Goal: Task Accomplishment & Management: Manage account settings

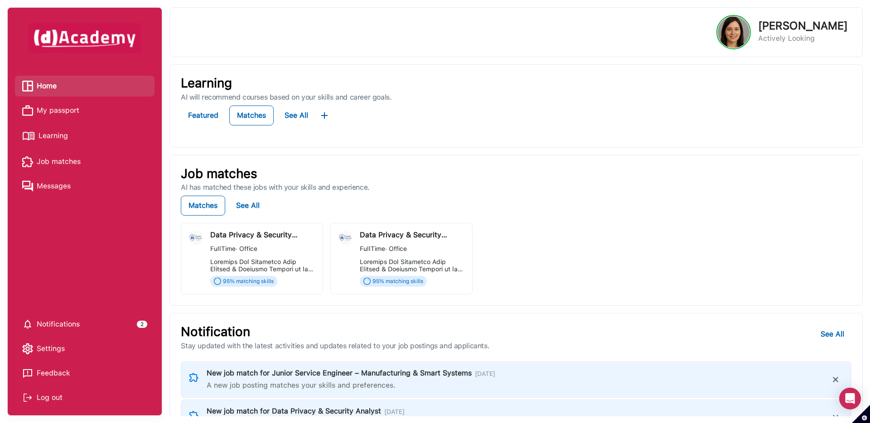
click at [40, 107] on span "My passport" at bounding box center [58, 111] width 43 height 14
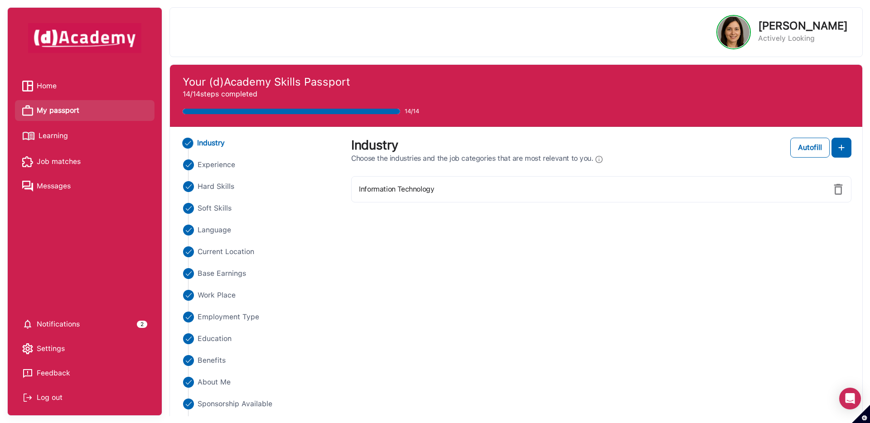
click at [208, 180] on ul "Industry Experience Hard Skills Soft Skills Language Current Location Base Earn…" at bounding box center [260, 284] width 159 height 293
click at [208, 187] on span "Hard Skills" at bounding box center [215, 186] width 37 height 11
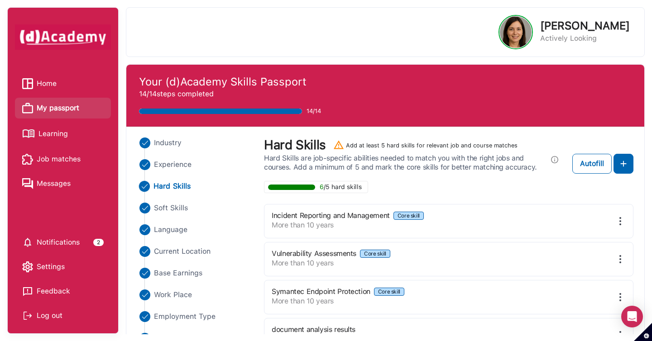
click at [53, 110] on span "My passport" at bounding box center [58, 108] width 43 height 14
click at [62, 132] on span "Learning" at bounding box center [52, 134] width 29 height 14
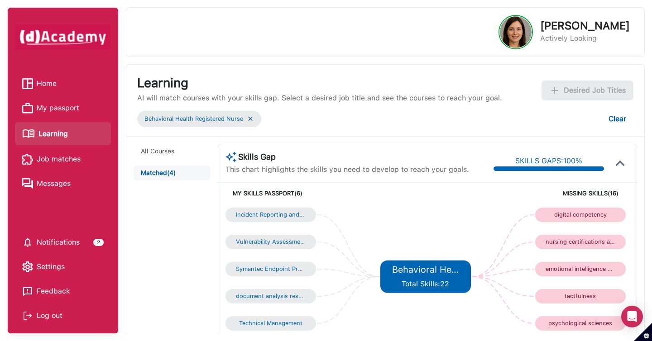
click at [250, 122] on img at bounding box center [250, 119] width 7 height 8
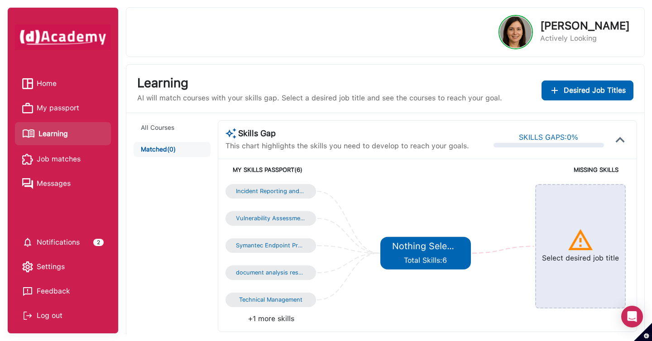
click at [583, 95] on span "Desired Job Titles" at bounding box center [595, 90] width 62 height 11
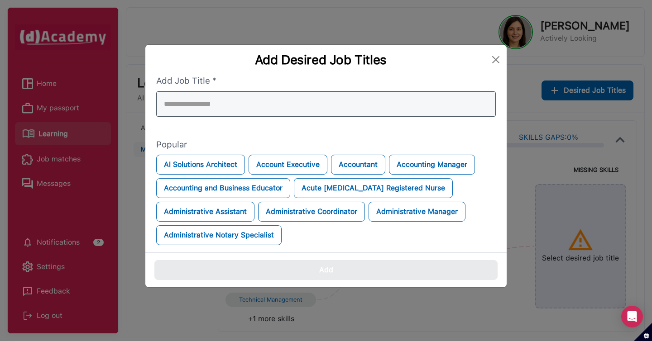
click at [418, 101] on div at bounding box center [326, 103] width 340 height 25
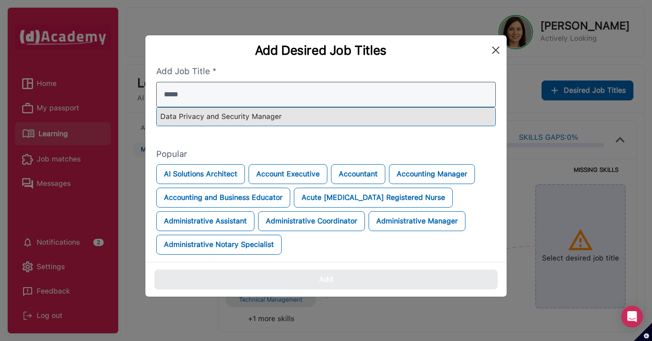
type input "*****"
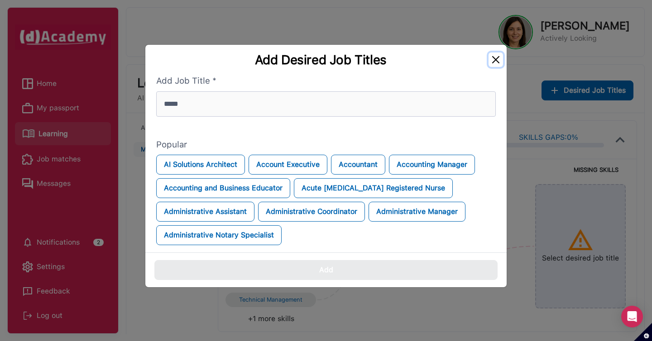
click at [497, 50] on div "Add Desired Job Titles" at bounding box center [325, 60] width 361 height 30
click at [500, 61] on button "Close" at bounding box center [496, 60] width 14 height 14
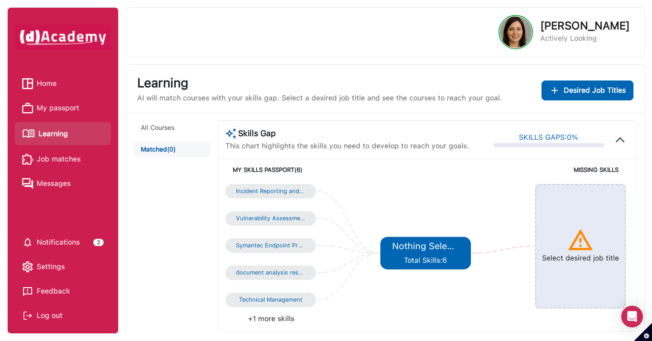
click at [76, 111] on span "My passport" at bounding box center [58, 108] width 43 height 14
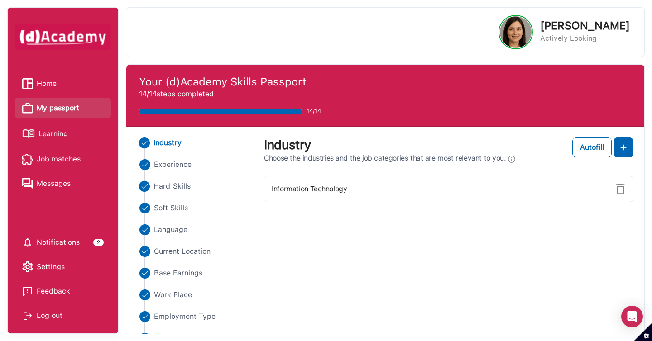
click at [177, 187] on span "Hard Skills" at bounding box center [172, 186] width 37 height 11
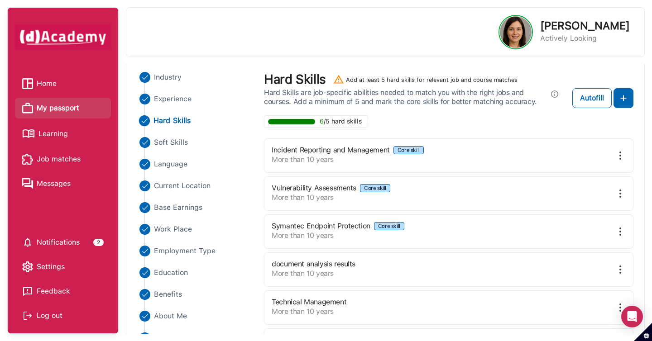
scroll to position [71, 0]
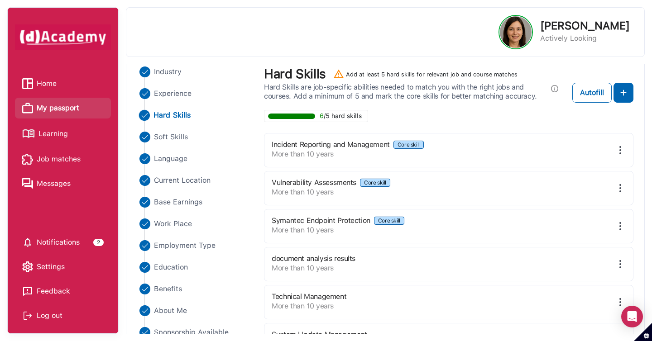
click at [54, 136] on span "Learning" at bounding box center [52, 134] width 29 height 14
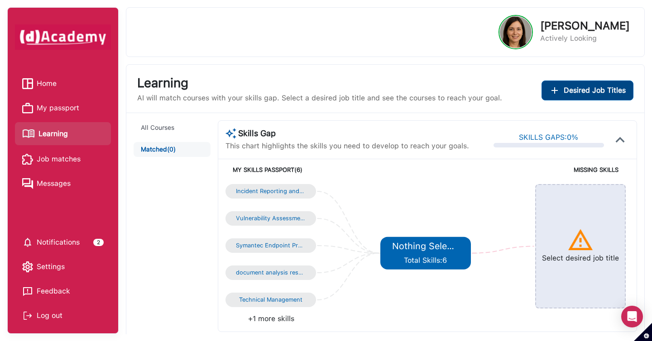
click at [572, 88] on span "Desired Job Titles" at bounding box center [595, 90] width 62 height 11
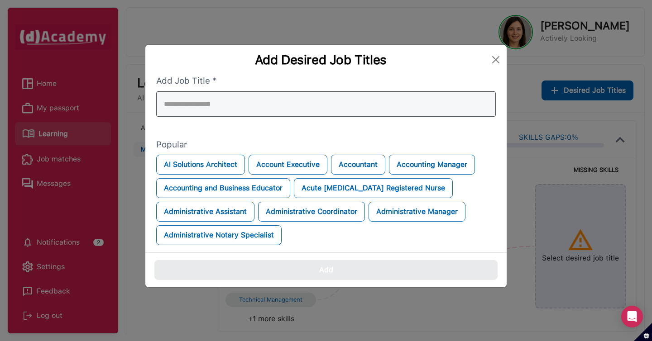
click at [429, 105] on div at bounding box center [326, 103] width 340 height 25
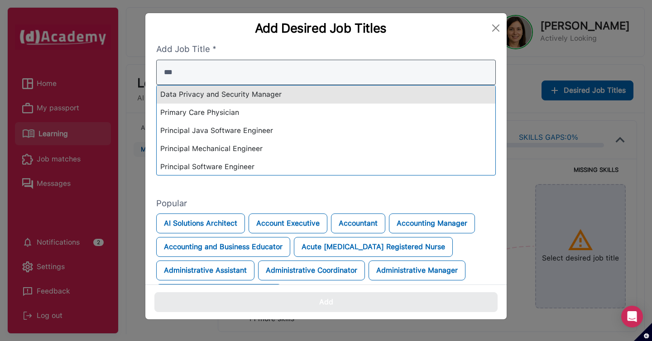
type input "***"
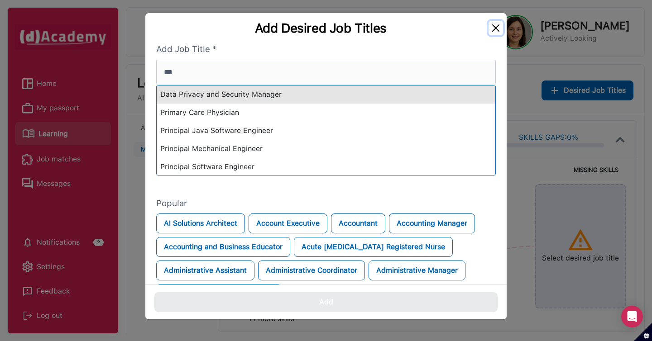
click at [496, 28] on div "Add Desired Job Titles Add Job Title * *** Data Privacy and Security Manager Pr…" at bounding box center [326, 170] width 652 height 341
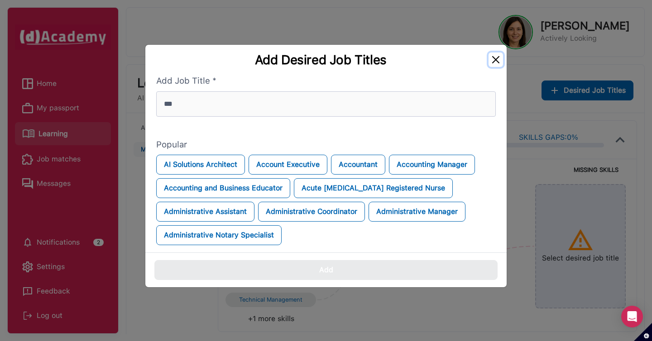
click at [499, 60] on button "Close" at bounding box center [496, 60] width 14 height 14
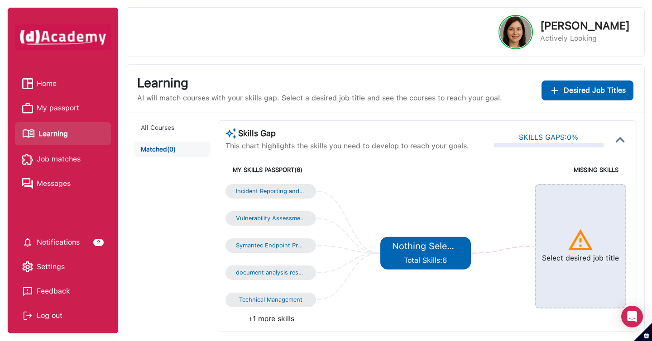
click at [51, 107] on span "My passport" at bounding box center [58, 108] width 43 height 14
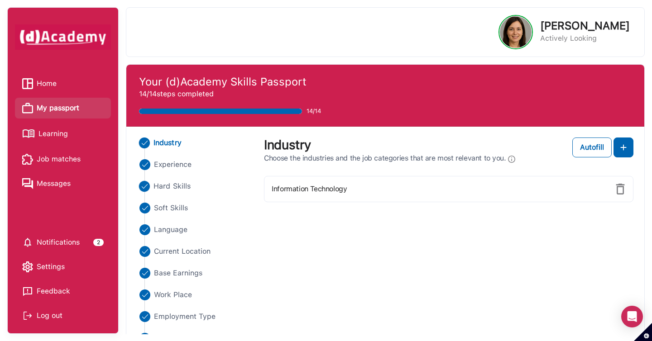
click at [170, 186] on span "Hard Skills" at bounding box center [172, 186] width 37 height 11
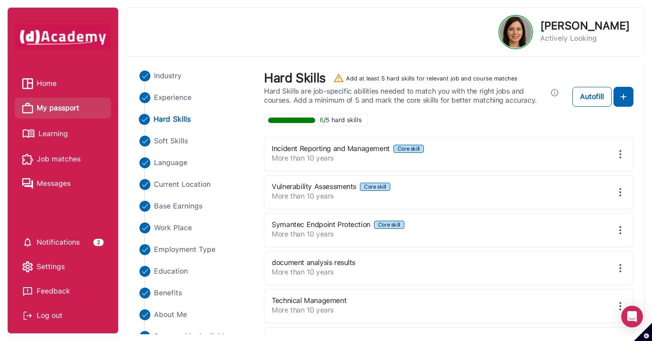
scroll to position [68, 0]
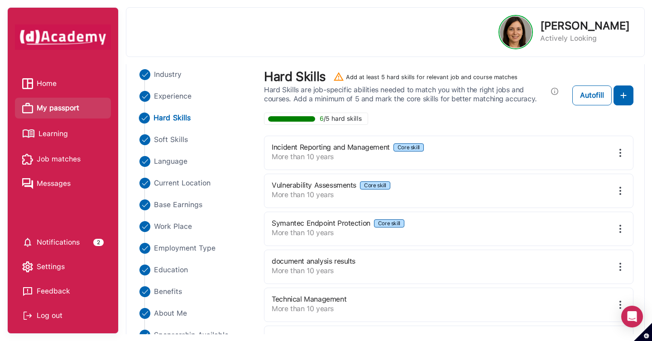
click at [57, 136] on span "Learning" at bounding box center [52, 134] width 29 height 14
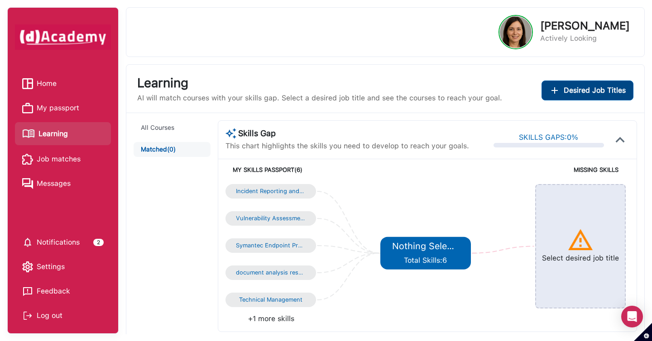
click at [562, 96] on div "Desired Job Titles" at bounding box center [587, 90] width 77 height 11
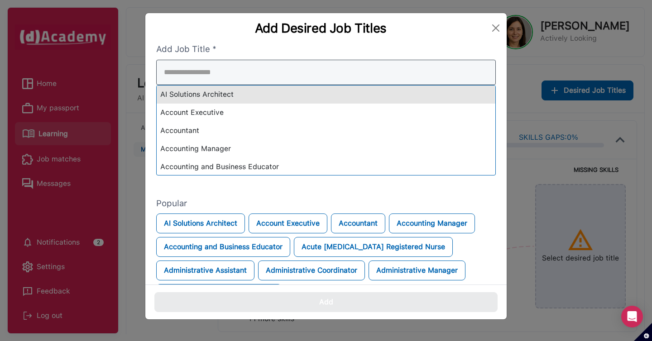
click at [428, 100] on div "AI Solutions Architect Account Executive Accountant Accounting Manager Accounti…" at bounding box center [326, 118] width 340 height 116
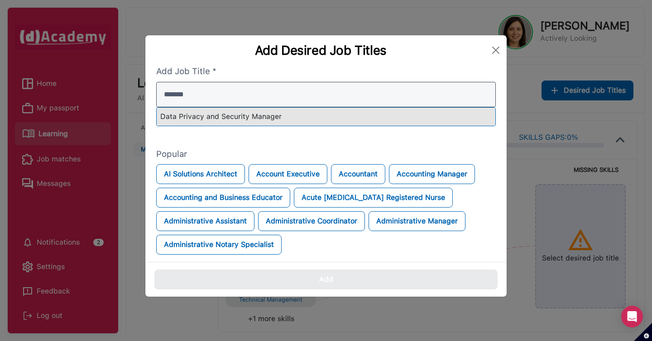
type input "*******"
click at [423, 113] on div "Data Privacy and Security Manager" at bounding box center [326, 117] width 339 height 18
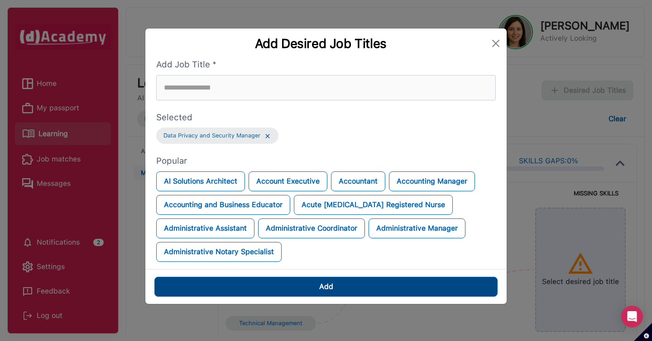
click at [354, 287] on button "Add" at bounding box center [325, 287] width 343 height 20
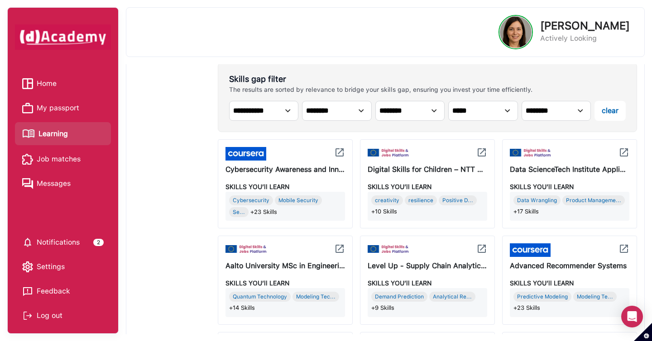
scroll to position [301, 0]
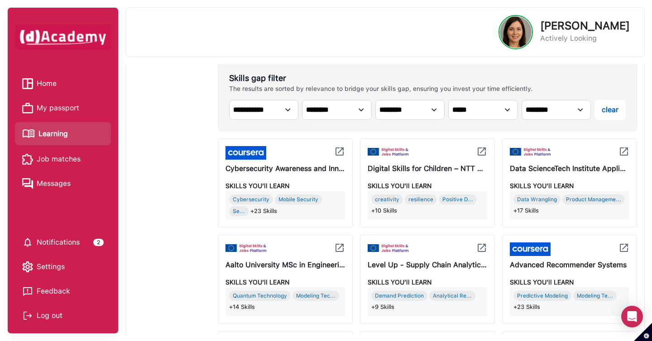
click at [56, 111] on span "My passport" at bounding box center [58, 108] width 43 height 14
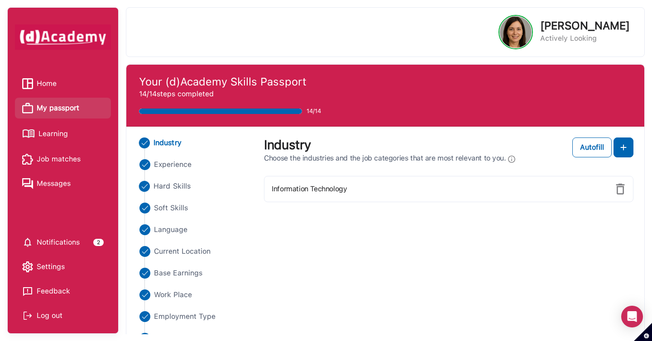
click at [163, 187] on span "Hard Skills" at bounding box center [172, 186] width 37 height 11
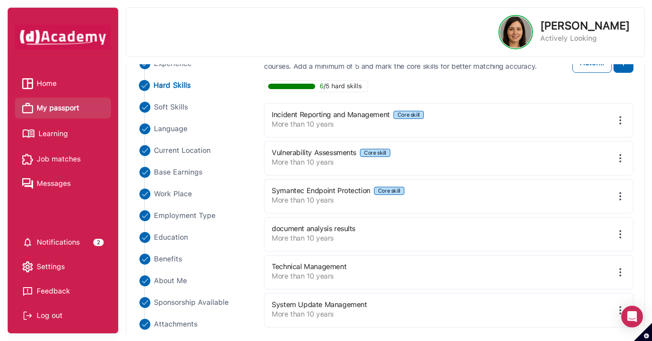
scroll to position [109, 0]
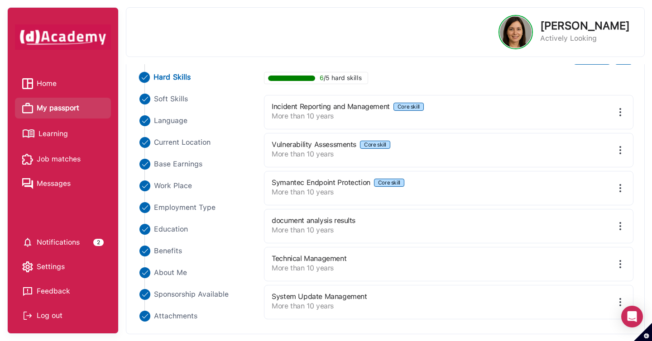
click at [53, 134] on span "Learning" at bounding box center [52, 134] width 29 height 14
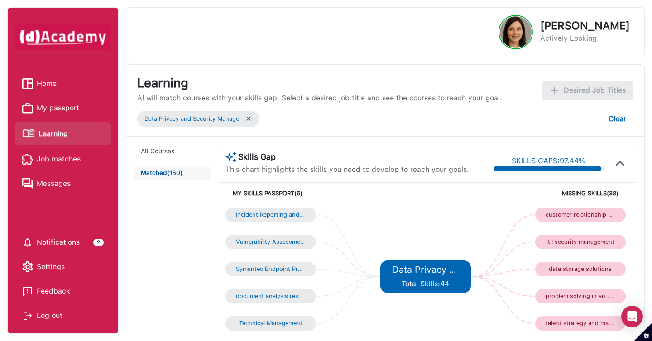
click at [250, 119] on img at bounding box center [248, 119] width 7 height 8
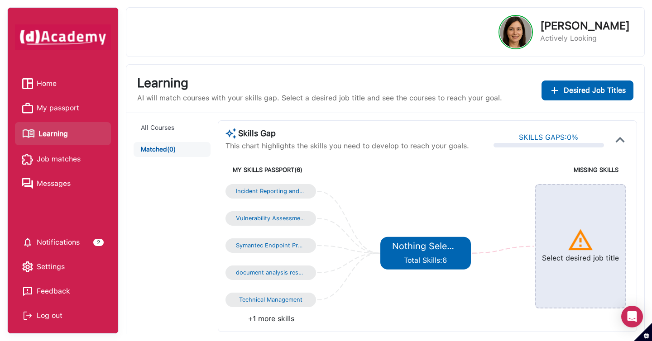
click at [68, 106] on span "My passport" at bounding box center [58, 108] width 43 height 14
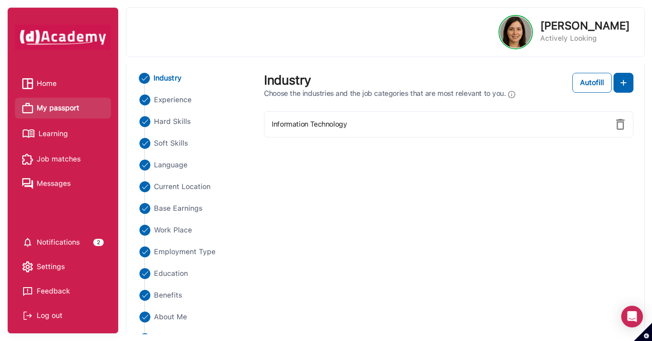
scroll to position [67, 0]
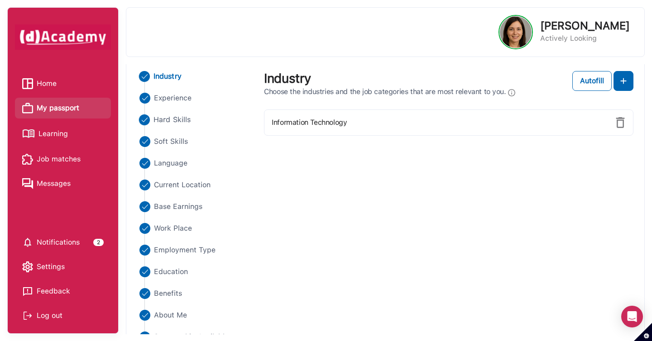
click at [173, 119] on span "Hard Skills" at bounding box center [172, 120] width 37 height 11
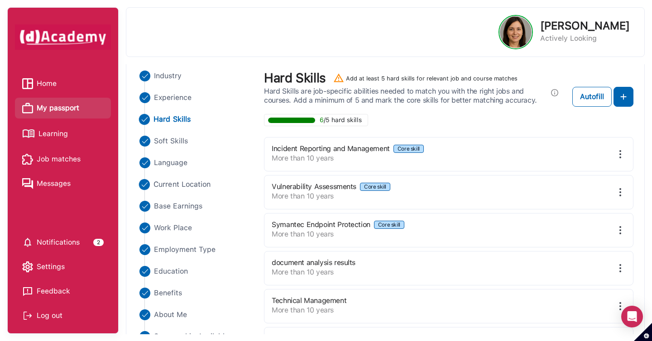
scroll to position [67, 0]
click at [59, 135] on span "Learning" at bounding box center [52, 134] width 29 height 14
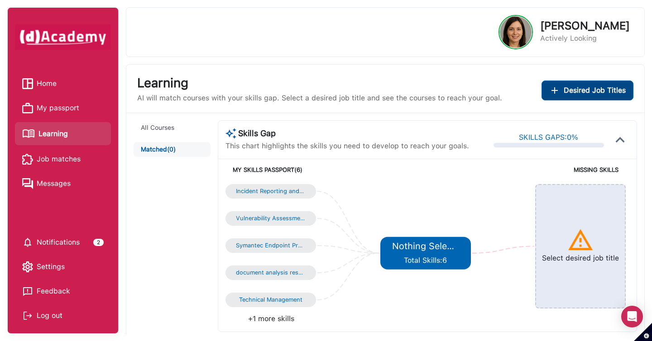
click at [559, 85] on img "Add desired job titles" at bounding box center [554, 90] width 11 height 11
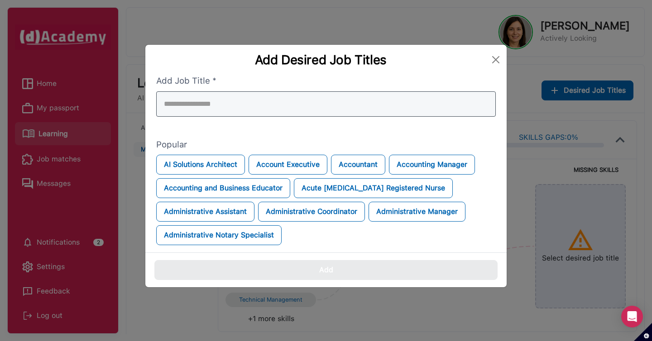
click at [409, 96] on div at bounding box center [326, 103] width 340 height 25
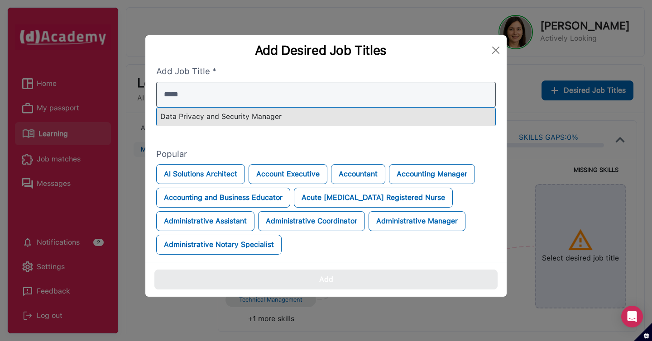
type input "*****"
click at [383, 113] on div "Data Privacy and Security Manager" at bounding box center [326, 117] width 339 height 18
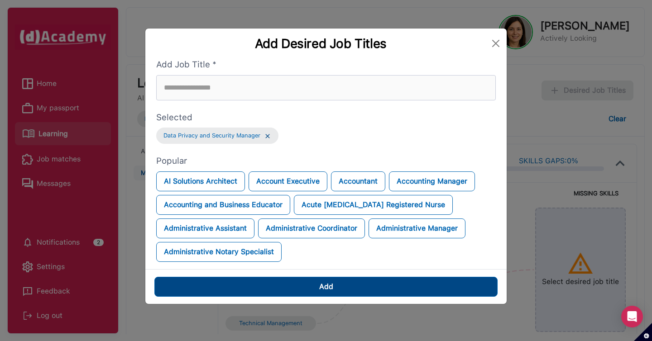
click at [364, 284] on button "Add" at bounding box center [325, 287] width 343 height 20
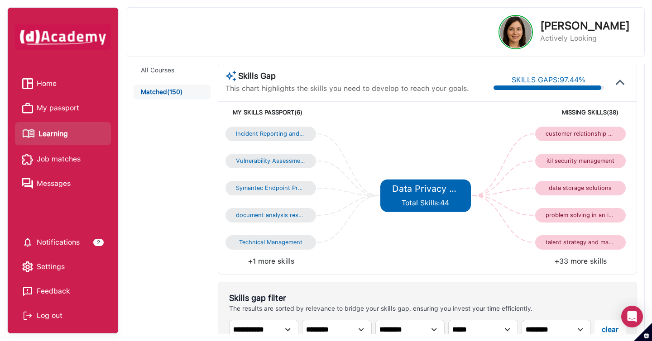
scroll to position [82, 0]
click at [598, 262] on li "+33 more skills" at bounding box center [529, 261] width 202 height 11
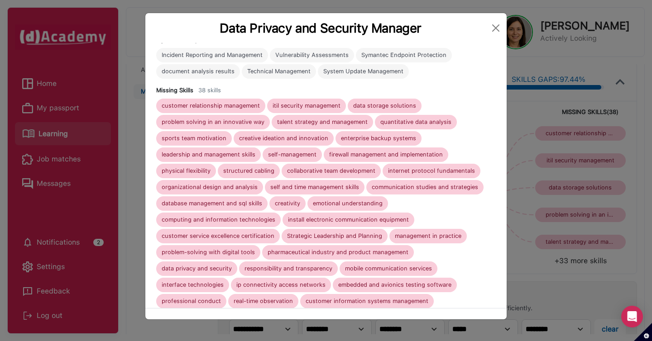
scroll to position [66, 0]
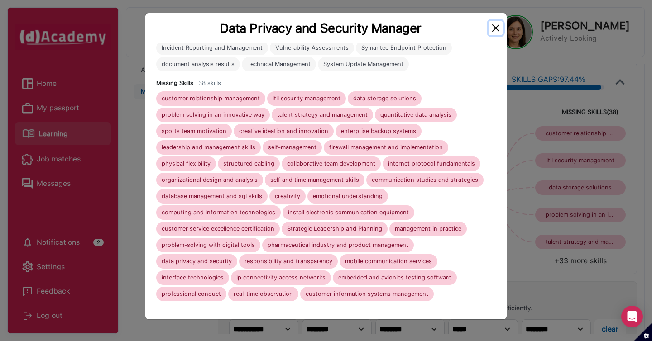
click at [497, 27] on button "Close" at bounding box center [496, 28] width 14 height 14
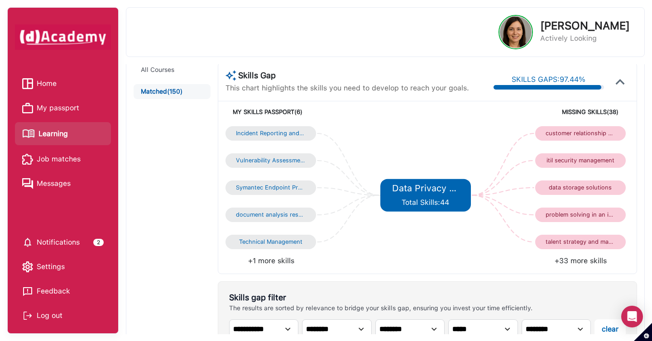
click at [567, 263] on li "+33 more skills" at bounding box center [529, 261] width 202 height 11
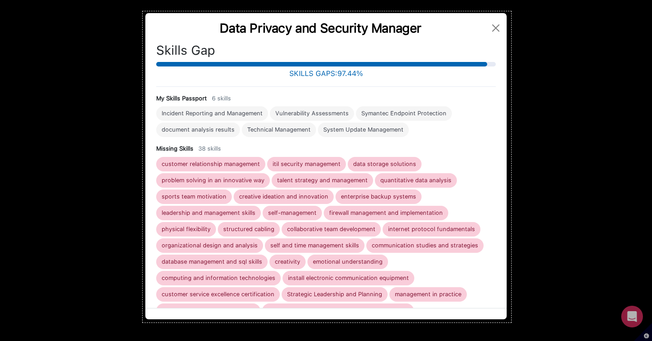
drag, startPoint x: 143, startPoint y: 11, endPoint x: 511, endPoint y: 323, distance: 482.7
click at [511, 323] on div "814 X 688" at bounding box center [326, 170] width 652 height 341
drag, startPoint x: 142, startPoint y: 10, endPoint x: 149, endPoint y: 12, distance: 6.7
click at [149, 12] on div at bounding box center [327, 13] width 369 height 4
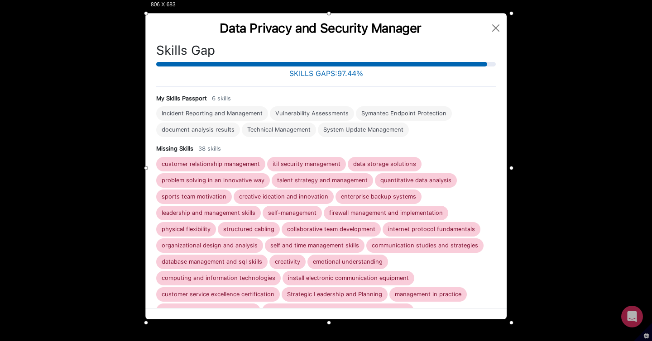
click at [147, 168] on div at bounding box center [146, 168] width 4 height 309
drag, startPoint x: 513, startPoint y: 167, endPoint x: 508, endPoint y: 167, distance: 5.0
click at [508, 167] on div at bounding box center [507, 168] width 4 height 309
drag, startPoint x: 327, startPoint y: 323, endPoint x: 326, endPoint y: 319, distance: 4.6
click at [326, 319] on div at bounding box center [326, 319] width 360 height 4
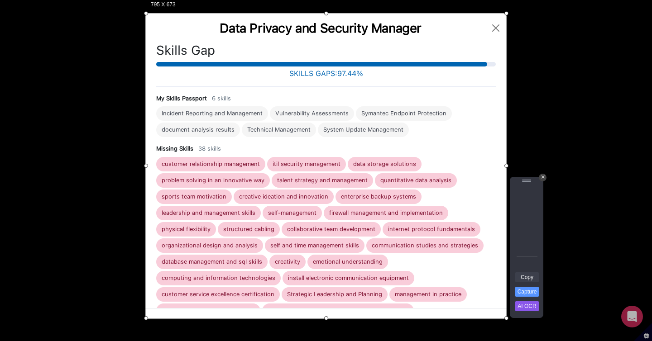
click at [526, 279] on link "Copy" at bounding box center [527, 278] width 24 height 10
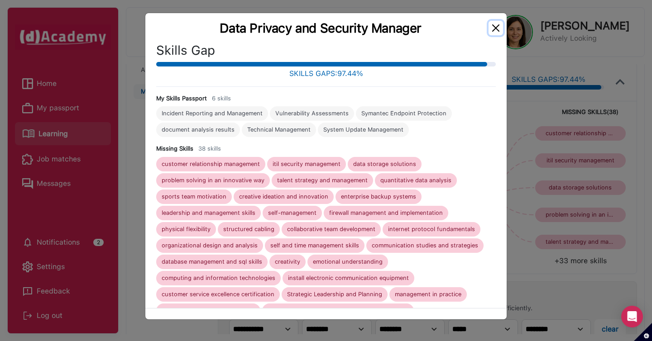
click at [497, 32] on button "Close" at bounding box center [496, 28] width 14 height 14
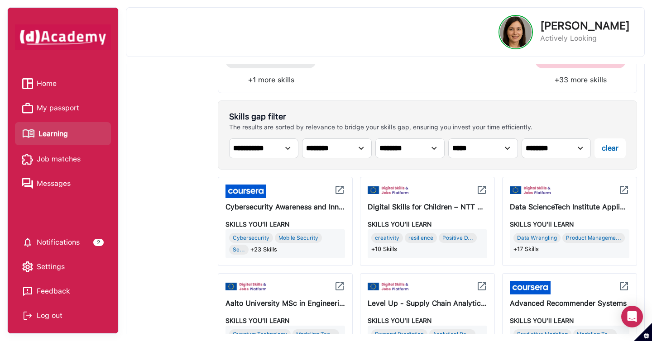
scroll to position [313, 0]
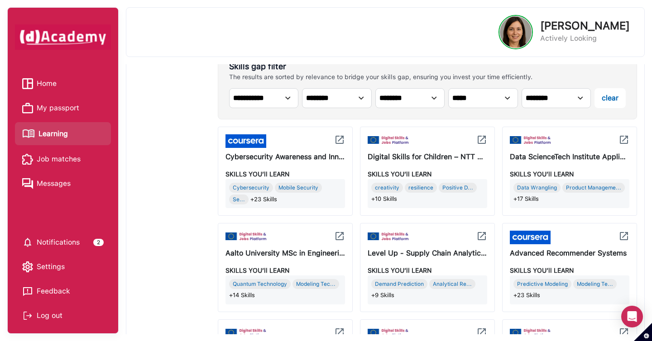
click at [318, 152] on div "Cybersecurity Awareness and Innovation" at bounding box center [286, 157] width 120 height 11
click at [302, 203] on div "Cybersecurity Mobile Security Se... +23 Skills" at bounding box center [285, 193] width 116 height 25
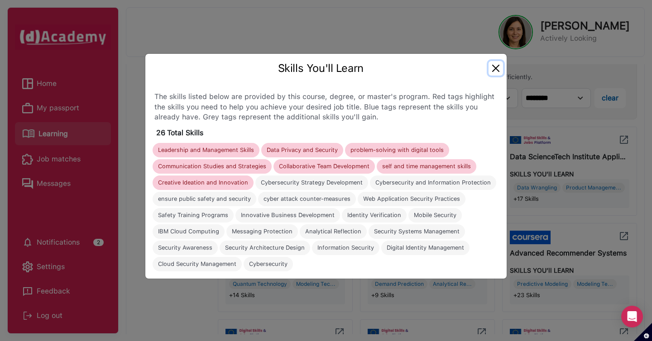
click at [496, 65] on button "Close" at bounding box center [496, 68] width 14 height 14
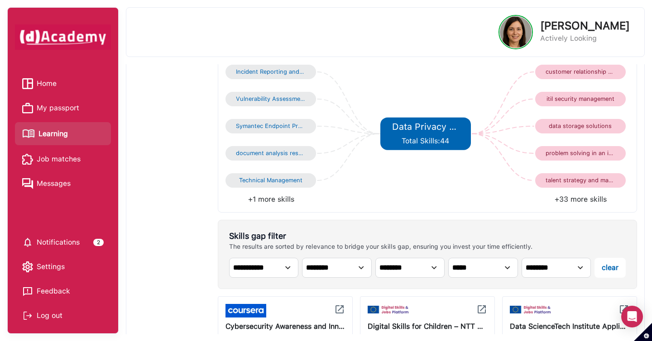
scroll to position [189, 0]
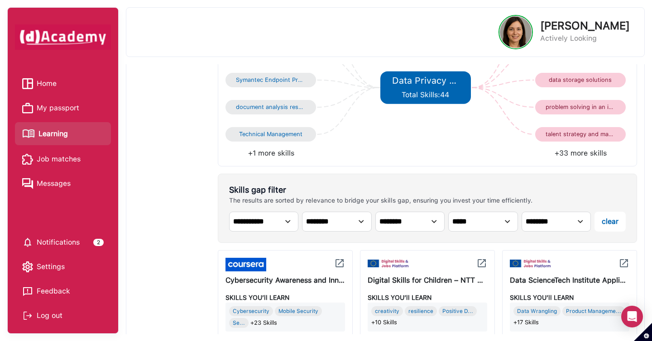
click at [563, 153] on li "+33 more skills" at bounding box center [529, 153] width 202 height 11
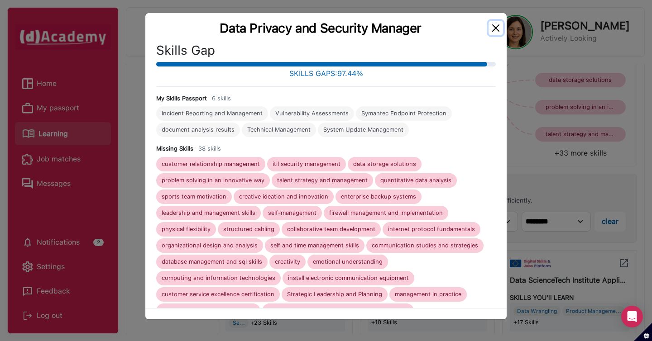
click at [494, 28] on button "Close" at bounding box center [496, 28] width 14 height 14
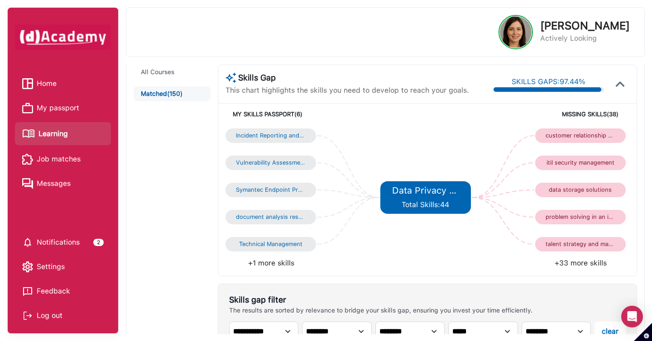
scroll to position [80, 0]
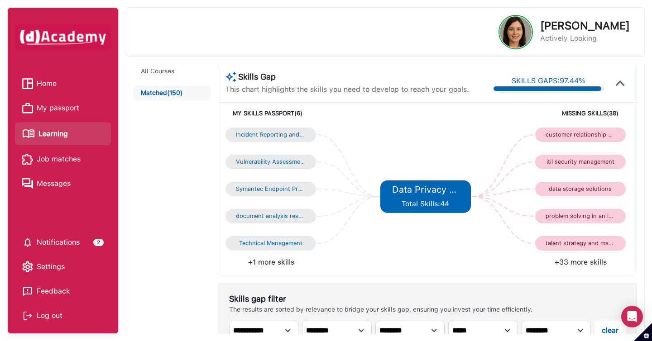
click at [569, 264] on li "+33 more skills" at bounding box center [529, 262] width 202 height 11
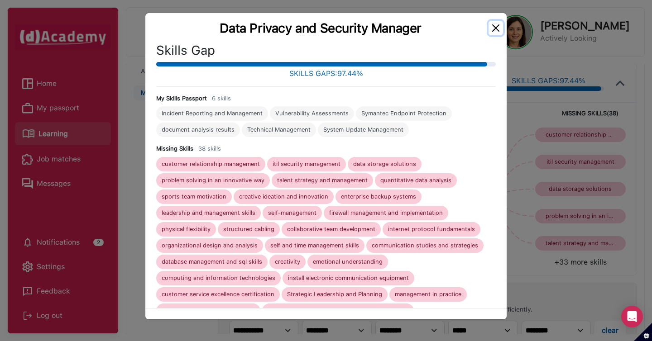
click at [495, 28] on button "Close" at bounding box center [496, 28] width 14 height 14
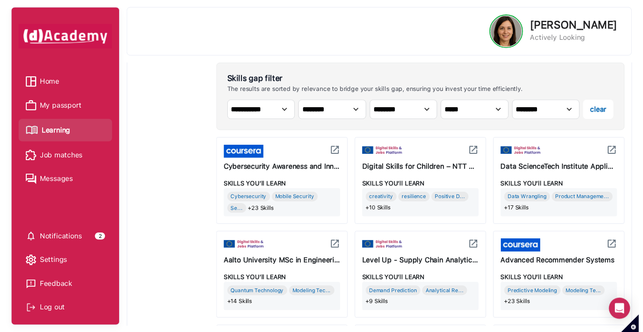
scroll to position [300, 0]
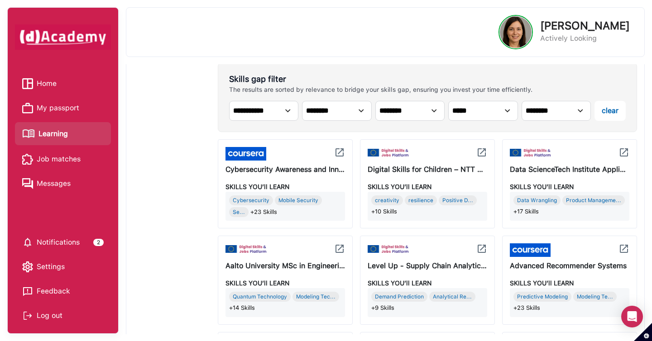
click at [298, 214] on div "Cybersecurity Mobile Security Se... +23 Skills" at bounding box center [285, 207] width 112 height 22
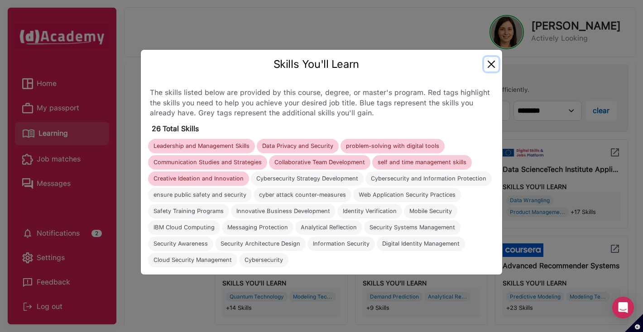
click at [491, 68] on button "Close" at bounding box center [491, 64] width 14 height 14
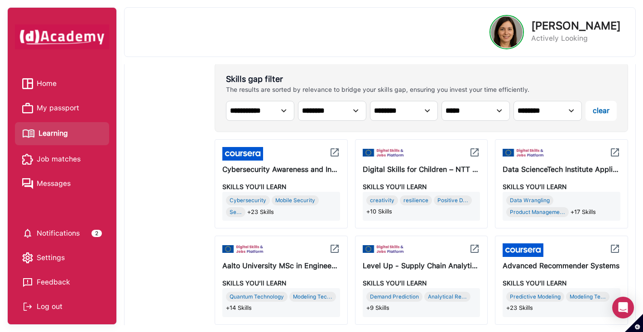
click at [82, 136] on link "Learning" at bounding box center [62, 134] width 80 height 16
click at [67, 105] on span "My passport" at bounding box center [58, 108] width 43 height 14
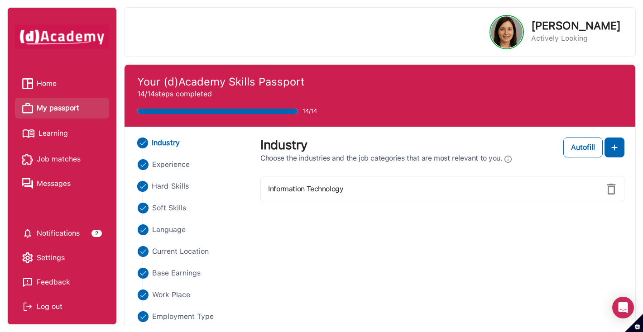
click at [178, 187] on span "Hard Skills" at bounding box center [170, 186] width 37 height 11
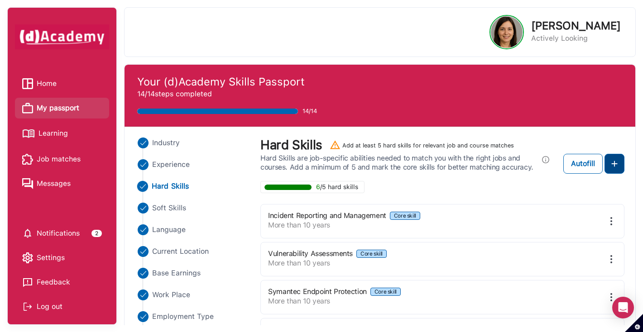
click at [612, 165] on img at bounding box center [614, 164] width 11 height 11
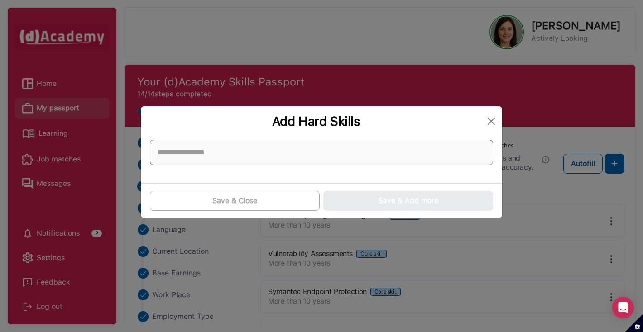
click at [446, 153] on input at bounding box center [321, 152] width 343 height 25
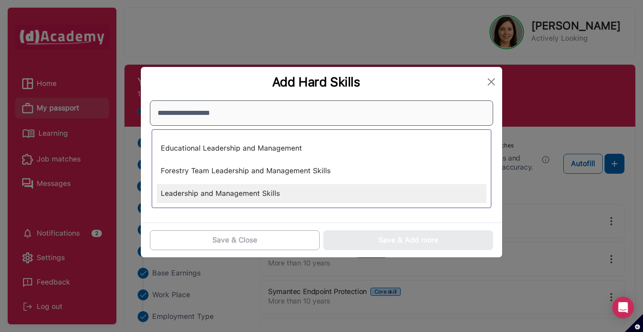
type input "**********"
click at [424, 199] on div "Leadership and Management Skills" at bounding box center [322, 193] width 330 height 19
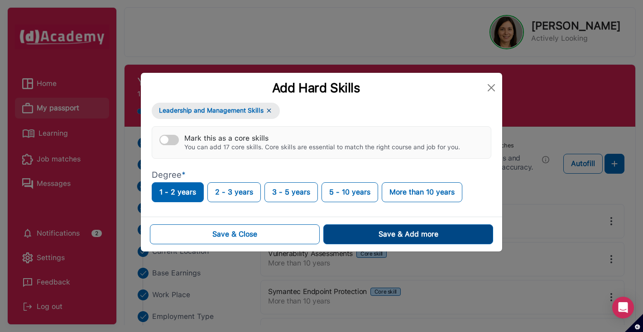
click at [356, 231] on button "Save & Add more" at bounding box center [408, 235] width 170 height 20
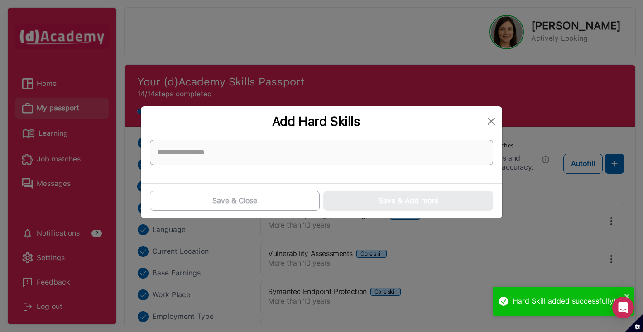
click at [249, 149] on input at bounding box center [321, 152] width 343 height 25
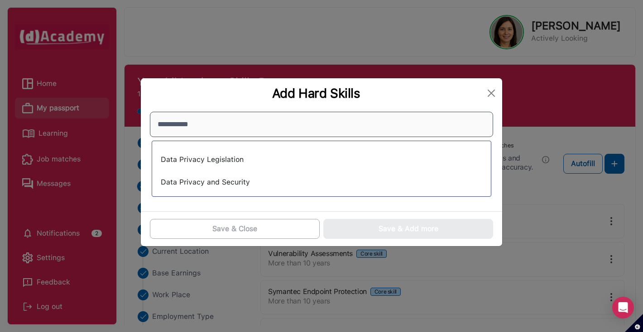
type input "**********"
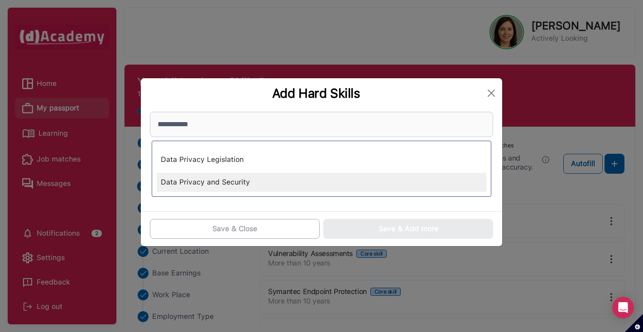
click at [237, 177] on div "Data Privacy and Security" at bounding box center [322, 182] width 330 height 19
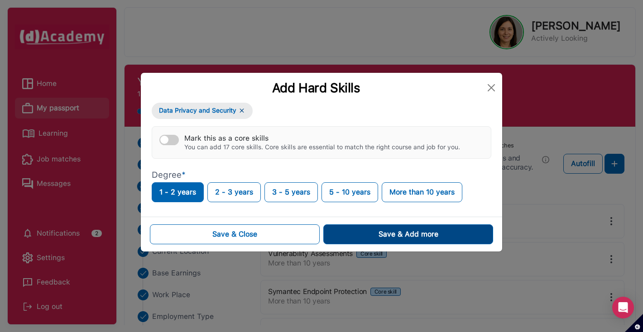
click at [347, 234] on button "Save & Add more" at bounding box center [408, 235] width 170 height 20
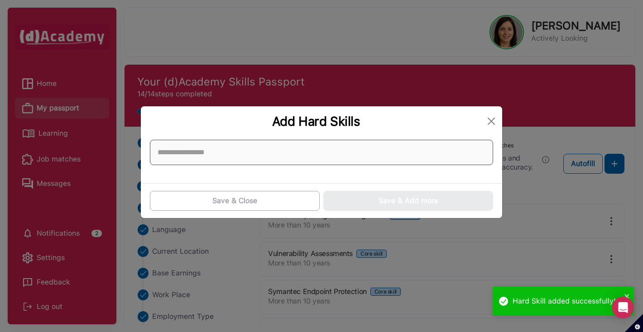
click at [288, 151] on input at bounding box center [321, 152] width 343 height 25
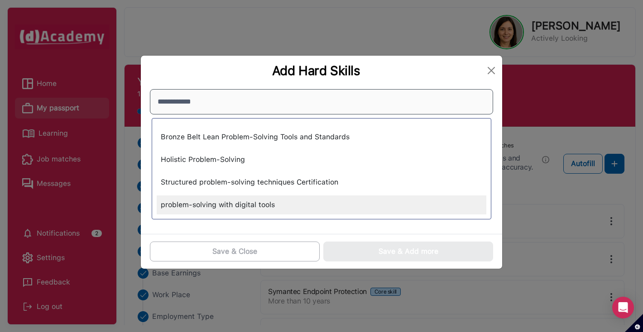
type input "**********"
click at [268, 208] on div "problem-solving with digital tools" at bounding box center [322, 205] width 330 height 19
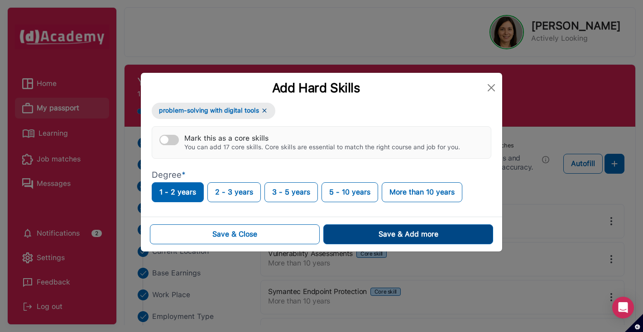
click at [354, 232] on button "Save & Add more" at bounding box center [408, 235] width 170 height 20
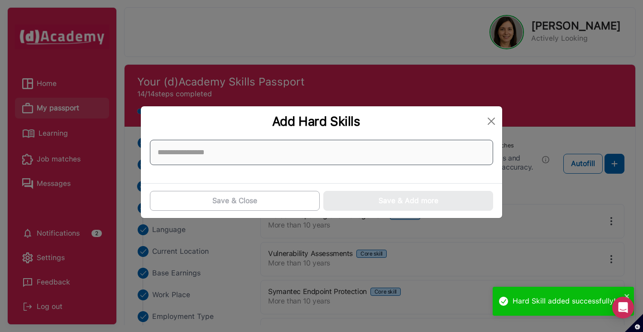
click at [264, 150] on input at bounding box center [321, 152] width 343 height 25
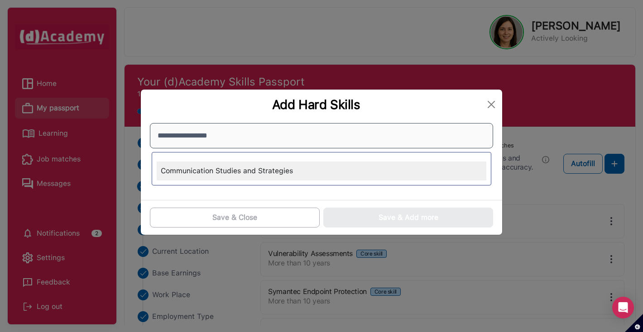
type input "**********"
click at [257, 171] on div "Communication Studies and Strategies" at bounding box center [322, 171] width 330 height 19
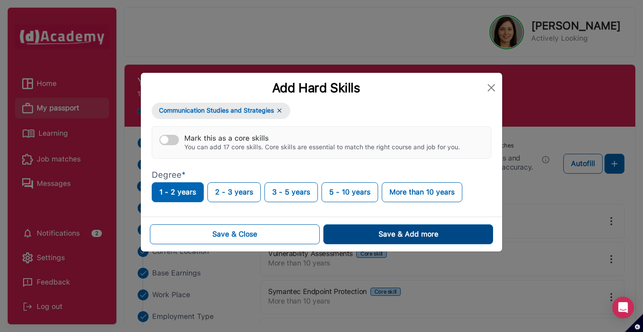
click at [381, 232] on div "Save & Add more" at bounding box center [409, 234] width 60 height 11
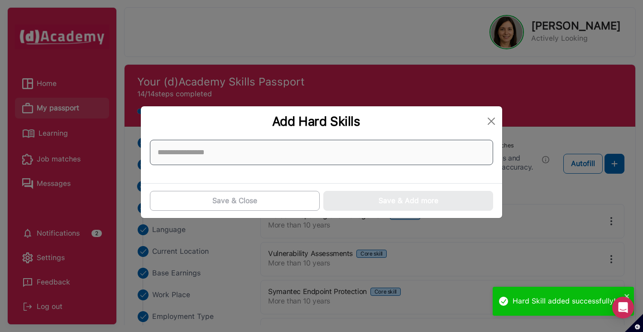
click at [311, 152] on input at bounding box center [321, 152] width 343 height 25
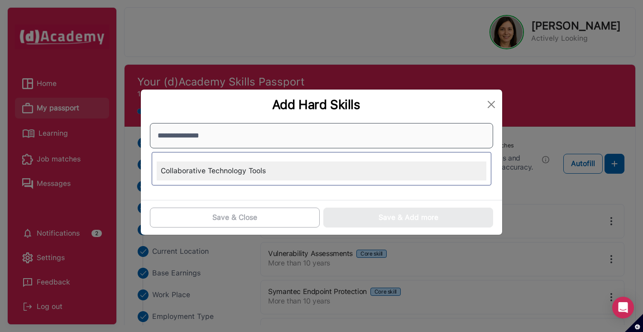
click at [291, 138] on input "**********" at bounding box center [321, 135] width 343 height 25
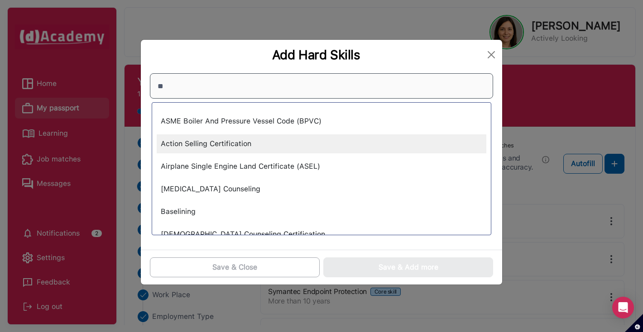
type input "*"
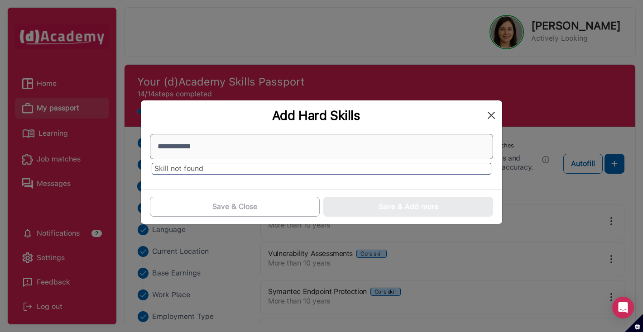
type input "**********"
click at [485, 118] on button "Close" at bounding box center [491, 115] width 14 height 14
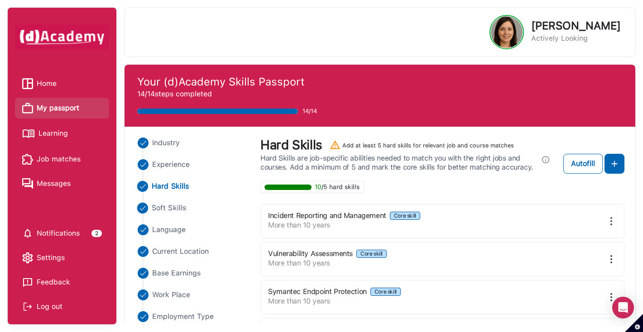
click at [178, 209] on span "Soft Skills" at bounding box center [169, 208] width 34 height 11
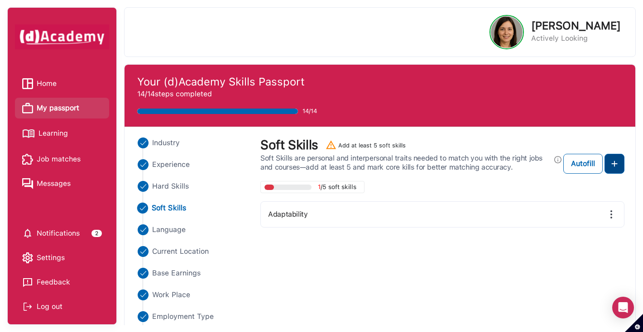
click at [613, 167] on img at bounding box center [614, 164] width 11 height 11
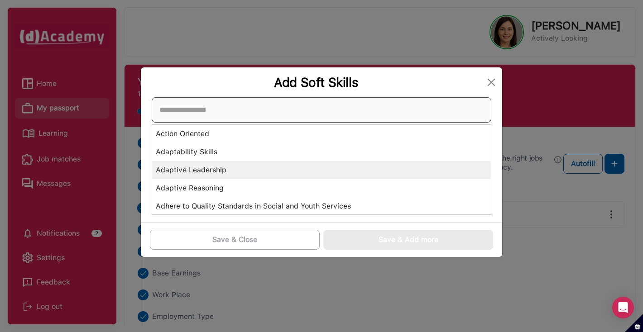
click at [441, 162] on div "Action Oriented Adaptability Skills Adaptive Leadership Adaptive Reasoning Adhe…" at bounding box center [322, 156] width 340 height 118
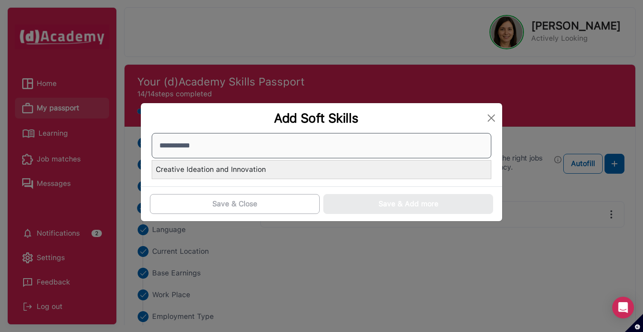
type input "**********"
click at [396, 168] on div "Creative Ideation and Innovation" at bounding box center [321, 170] width 339 height 18
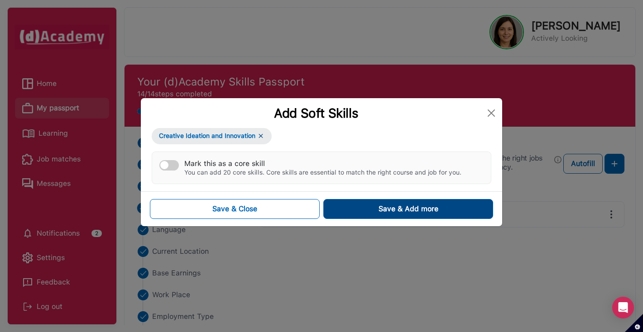
click at [373, 216] on button "Save & Add more" at bounding box center [408, 209] width 170 height 20
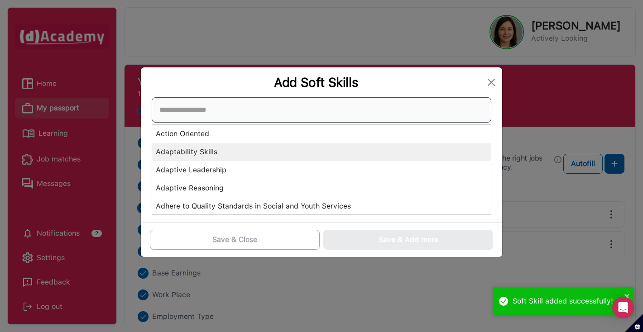
click at [294, 151] on div "Action Oriented Adaptability Skills Adaptive Leadership Adaptive Reasoning Adhe…" at bounding box center [322, 156] width 340 height 118
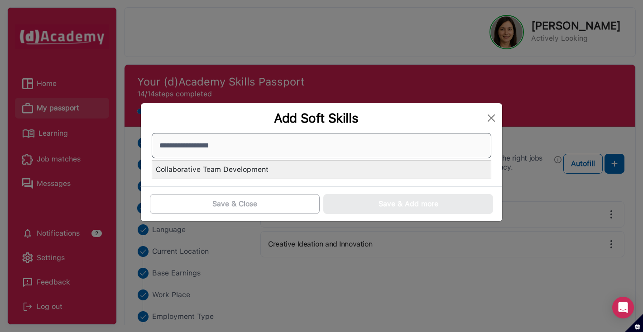
type input "**********"
click at [288, 170] on div "Collaborative Team Development" at bounding box center [321, 170] width 339 height 18
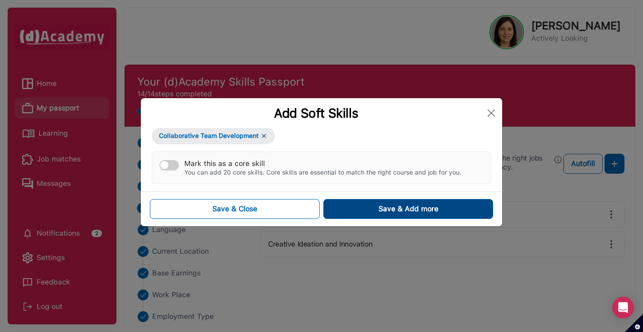
click at [382, 211] on div "Save & Add more" at bounding box center [409, 209] width 60 height 11
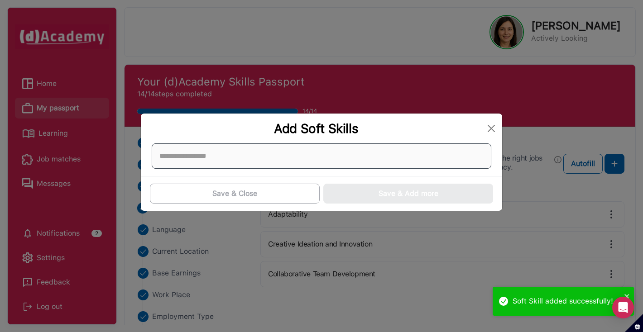
click at [293, 149] on div at bounding box center [322, 156] width 340 height 25
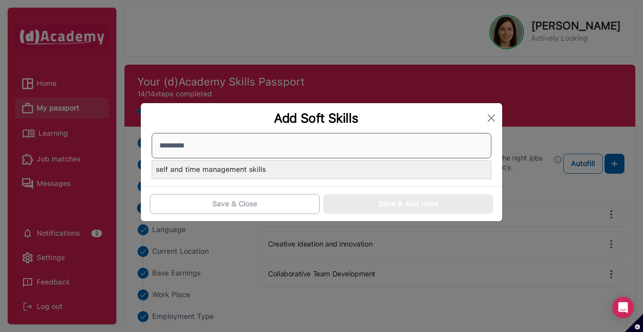
type input "********"
click at [284, 169] on div "self and time management skills" at bounding box center [321, 170] width 339 height 18
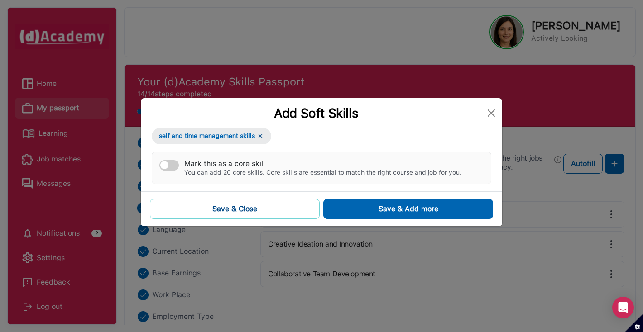
click at [287, 204] on button "Save & Close" at bounding box center [235, 209] width 170 height 20
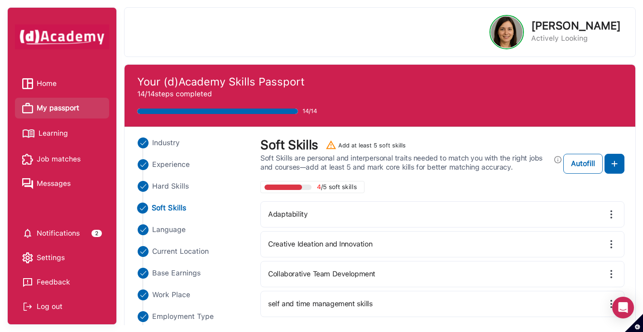
click at [63, 131] on span "Learning" at bounding box center [52, 134] width 29 height 14
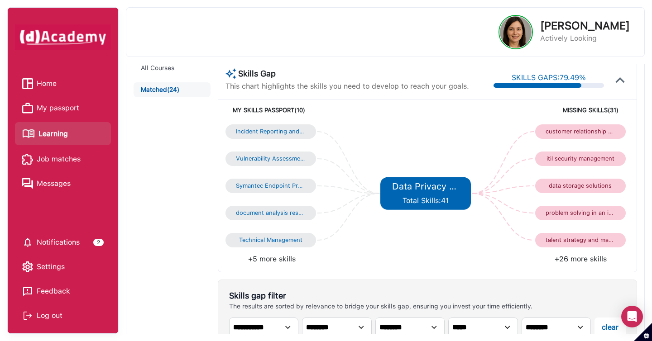
scroll to position [84, 0]
click at [579, 258] on li "+26 more skills" at bounding box center [529, 259] width 202 height 11
